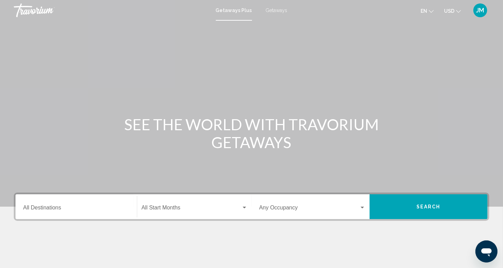
click at [38, 206] on input "Destination All Destinations" at bounding box center [76, 209] width 106 height 6
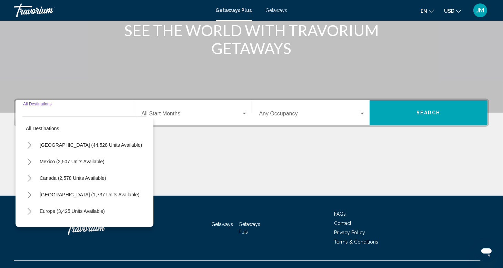
scroll to position [106, 0]
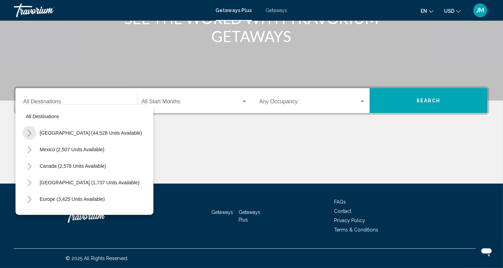
click at [29, 131] on icon "Toggle United States (44,528 units available)" at bounding box center [29, 133] width 5 height 7
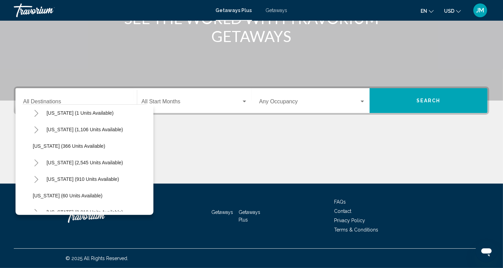
scroll to position [41, 0]
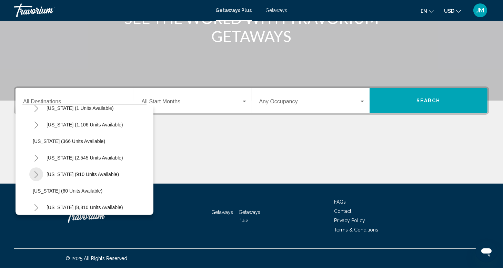
click at [37, 174] on icon "Toggle Colorado (910 units available)" at bounding box center [36, 174] width 5 height 7
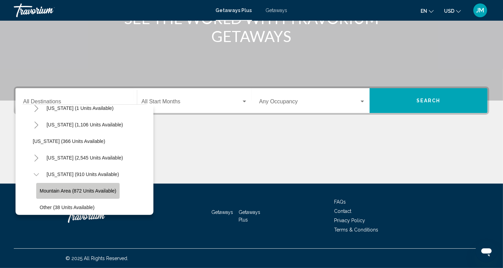
click at [60, 190] on span "Mountain Area (872 units available)" at bounding box center [78, 191] width 77 height 6
type input "**********"
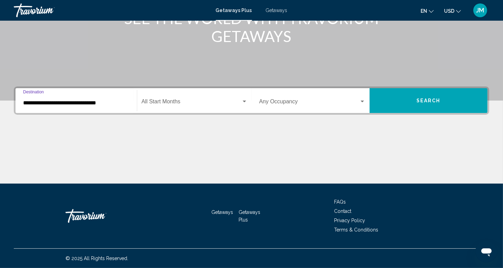
click at [244, 102] on div "Search widget" at bounding box center [245, 102] width 6 height 6
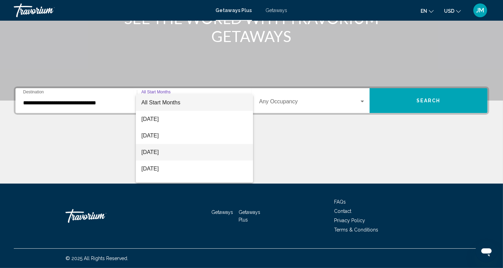
click at [152, 153] on span "[DATE]" at bounding box center [194, 152] width 106 height 17
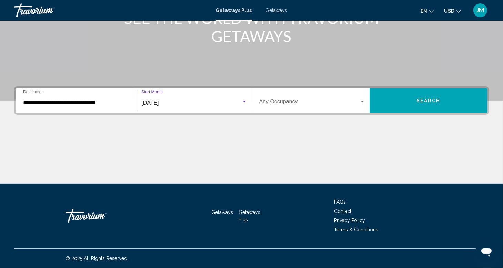
click at [363, 101] on div "Search widget" at bounding box center [362, 102] width 3 height 2
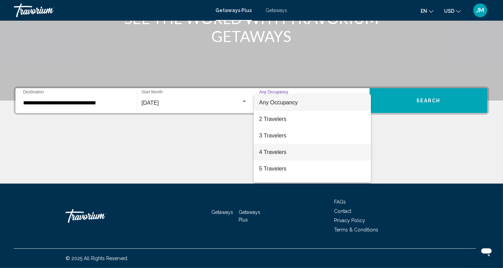
click at [274, 151] on span "4 Travelers" at bounding box center [312, 152] width 106 height 17
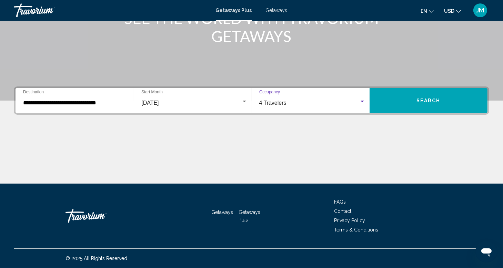
click at [428, 98] on span "Search" at bounding box center [429, 101] width 24 height 6
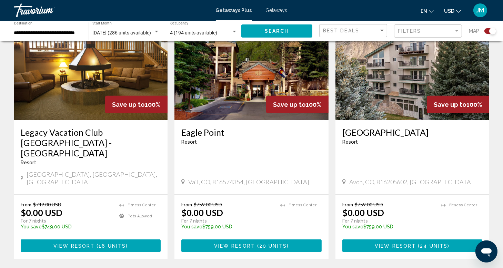
scroll to position [299, 0]
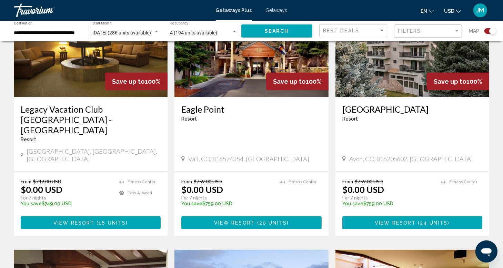
click at [69, 78] on img "Main content" at bounding box center [91, 42] width 154 height 110
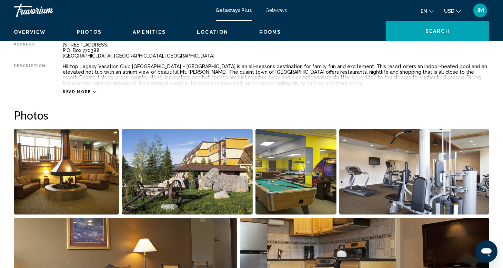
scroll to position [17, 0]
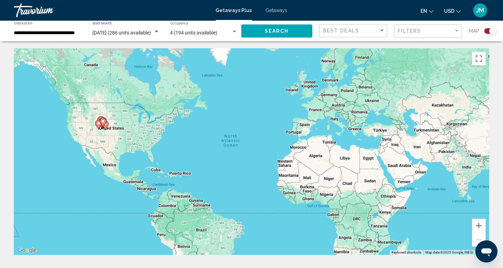
click at [109, 33] on span "[DATE] (286 units available)" at bounding box center [121, 33] width 59 height 6
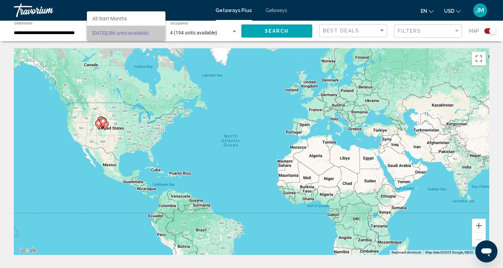
click at [160, 35] on span "[DATE] (286 units available)" at bounding box center [126, 33] width 68 height 14
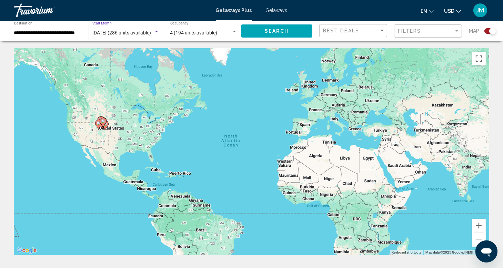
click at [156, 33] on div "Search widget" at bounding box center [157, 32] width 6 height 6
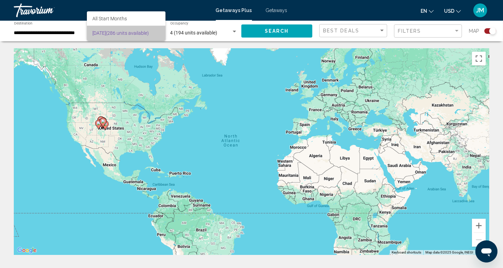
click at [156, 33] on span "[DATE] (286 units available)" at bounding box center [126, 33] width 68 height 14
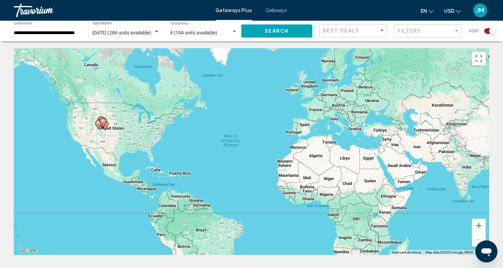
click at [156, 33] on div "Search widget" at bounding box center [157, 32] width 6 height 6
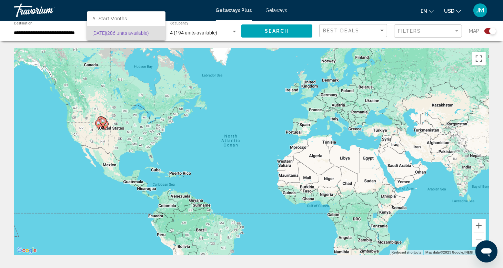
click at [156, 33] on span "[DATE] (286 units available)" at bounding box center [126, 33] width 68 height 14
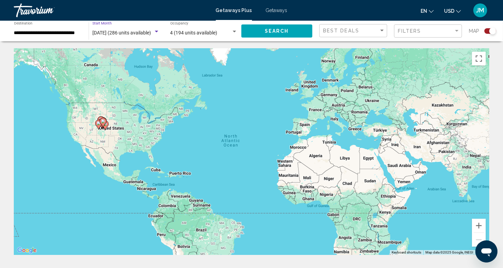
click at [157, 33] on div "Search widget" at bounding box center [157, 32] width 6 height 6
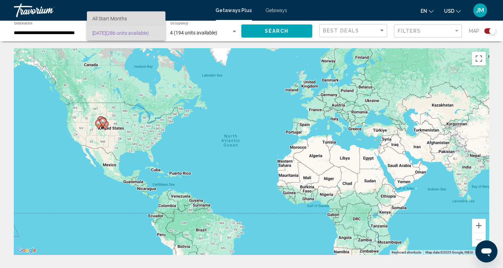
click at [105, 16] on span "All Start Months" at bounding box center [109, 19] width 35 height 6
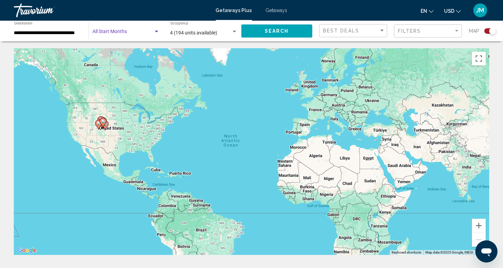
click at [157, 33] on div "Search widget" at bounding box center [157, 32] width 6 height 6
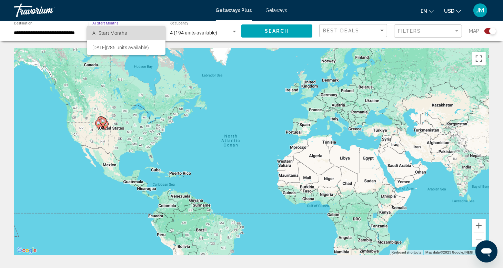
click at [157, 33] on span "All Start Months" at bounding box center [126, 33] width 68 height 14
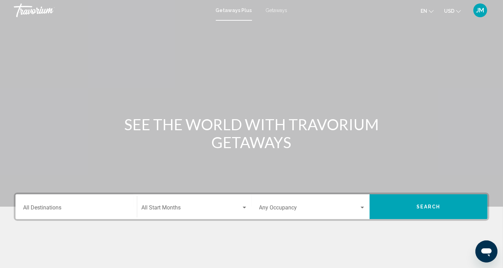
click at [244, 209] on div "Search widget" at bounding box center [245, 208] width 6 height 6
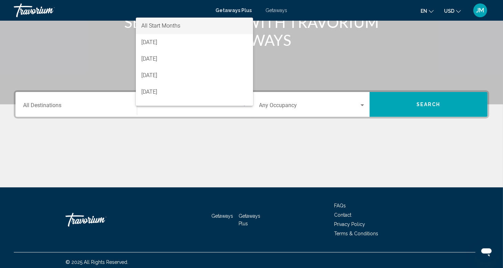
scroll to position [106, 0]
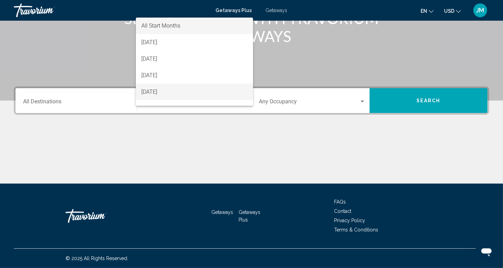
click at [169, 92] on span "[DATE]" at bounding box center [194, 92] width 106 height 17
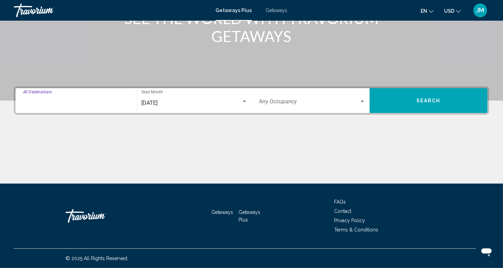
click at [44, 101] on input "Destination All Destinations" at bounding box center [76, 103] width 106 height 6
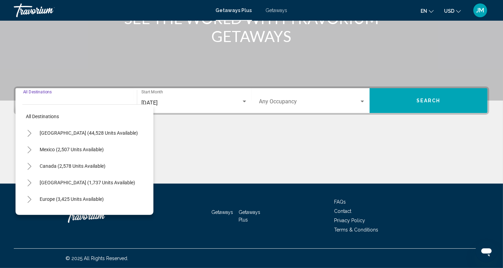
click at [28, 134] on icon "Toggle United States (44,528 units available)" at bounding box center [29, 133] width 5 height 7
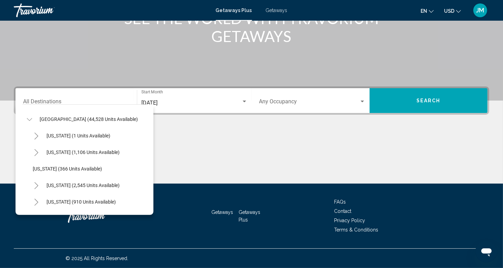
scroll to position [28, 0]
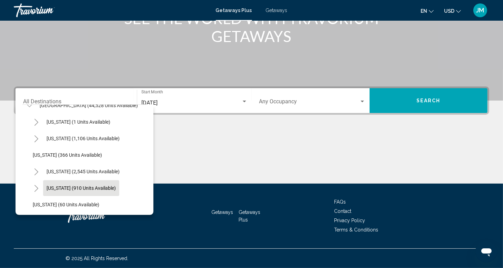
click at [61, 188] on span "[US_STATE] (910 units available)" at bounding box center [81, 189] width 69 height 6
type input "**********"
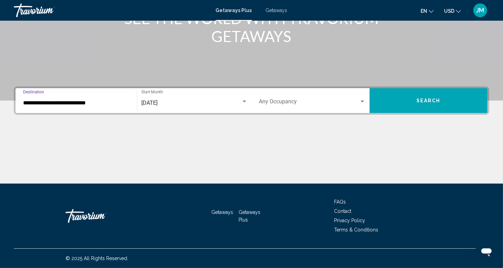
click at [362, 101] on div "Search widget" at bounding box center [362, 102] width 3 height 2
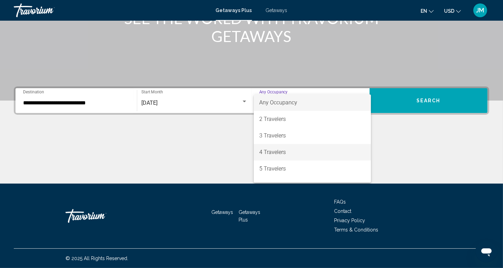
click at [280, 151] on span "4 Travelers" at bounding box center [312, 152] width 106 height 17
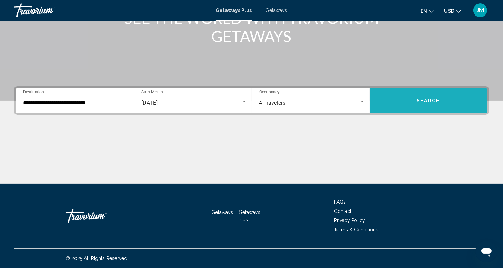
click at [425, 98] on span "Search" at bounding box center [429, 101] width 24 height 6
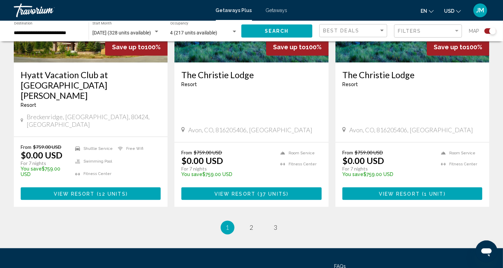
scroll to position [1090, 0]
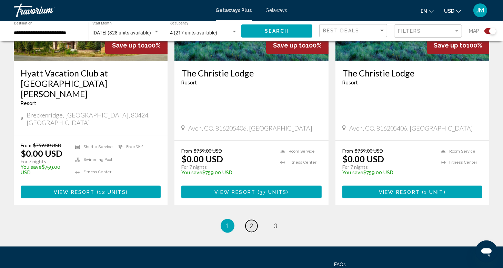
click at [250, 223] on span "2" at bounding box center [251, 227] width 3 height 8
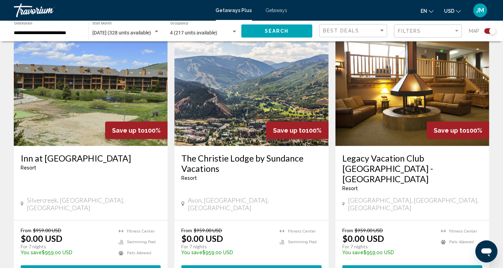
scroll to position [526, 0]
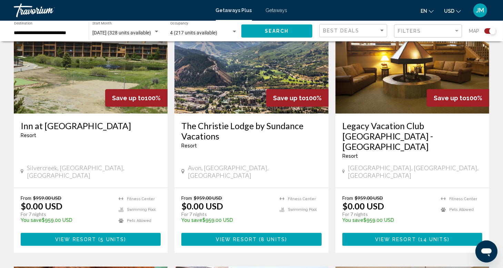
click at [404, 99] on img "Main content" at bounding box center [413, 58] width 154 height 110
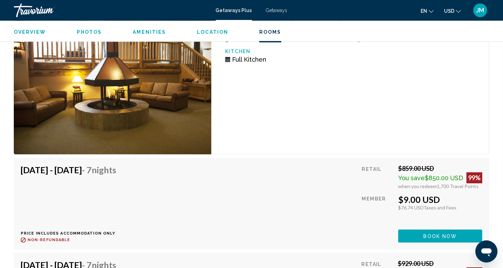
scroll to position [1901, 0]
